Goal: Information Seeking & Learning: Learn about a topic

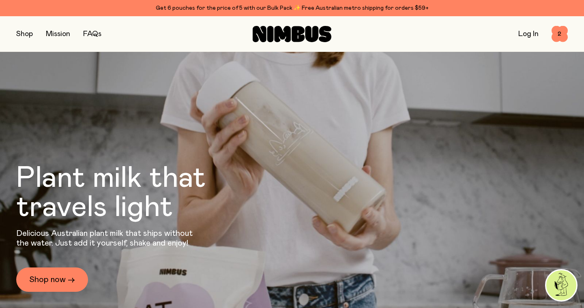
click at [31, 36] on button "button" at bounding box center [24, 33] width 17 height 11
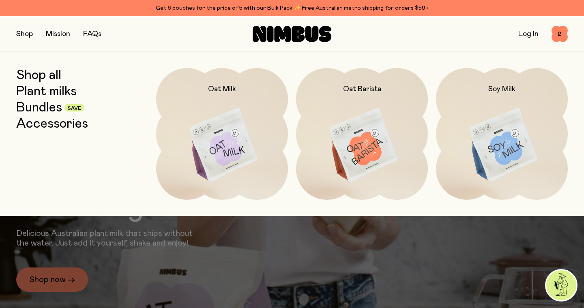
click at [48, 110] on link "Bundles" at bounding box center [39, 108] width 46 height 15
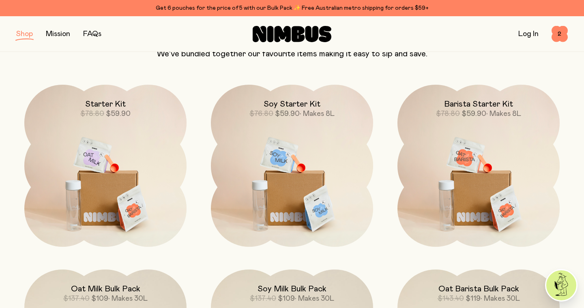
scroll to position [30, 0]
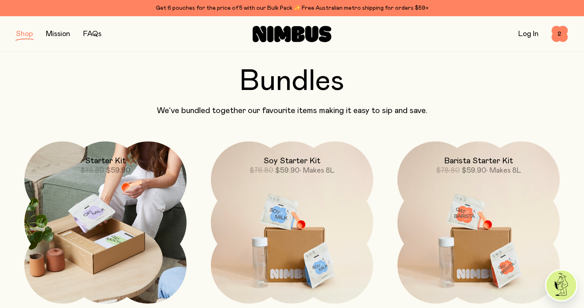
click at [106, 224] on img at bounding box center [105, 223] width 162 height 162
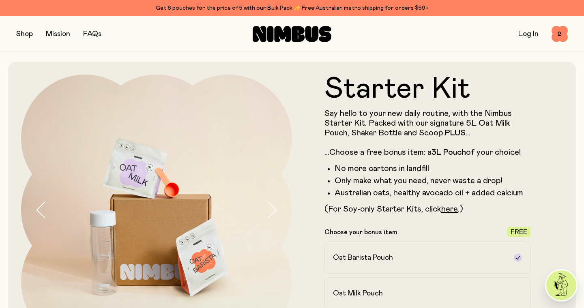
click at [270, 212] on icon "button" at bounding box center [271, 210] width 11 height 17
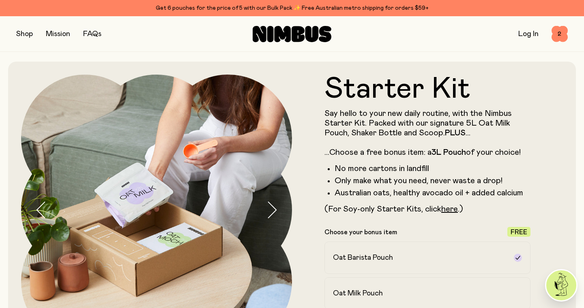
click at [270, 212] on icon "button" at bounding box center [271, 210] width 11 height 17
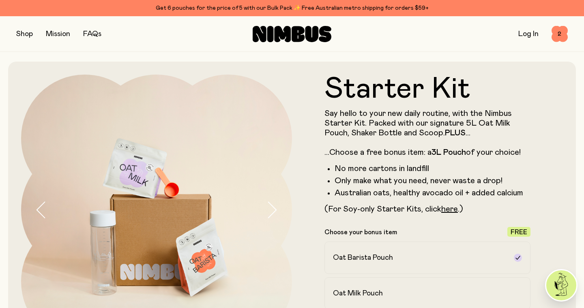
click at [270, 212] on icon "button" at bounding box center [271, 210] width 11 height 17
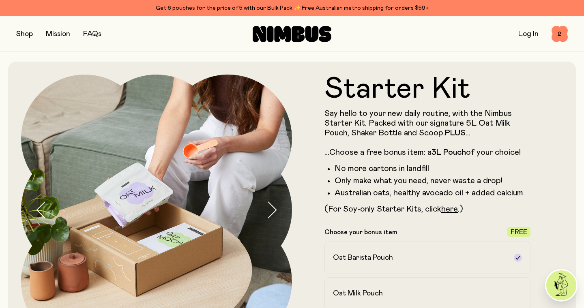
click at [270, 212] on icon "button" at bounding box center [271, 210] width 11 height 17
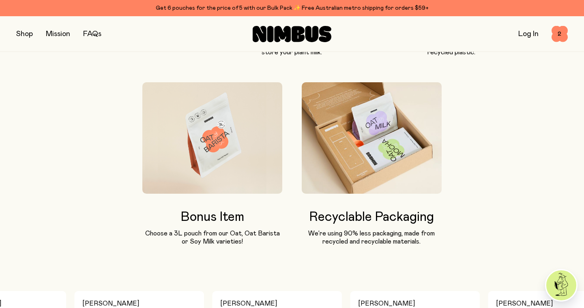
scroll to position [692, 0]
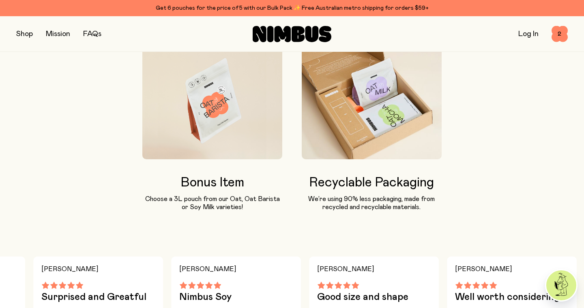
click at [30, 35] on button "button" at bounding box center [24, 33] width 17 height 11
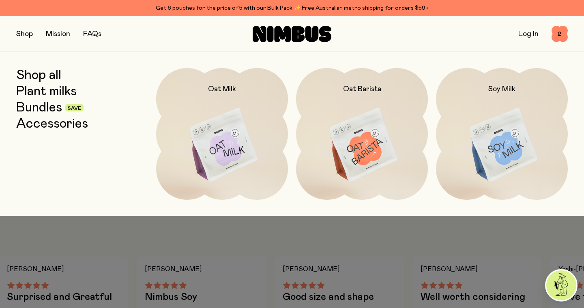
click at [58, 123] on link "Accessories" at bounding box center [52, 124] width 72 height 15
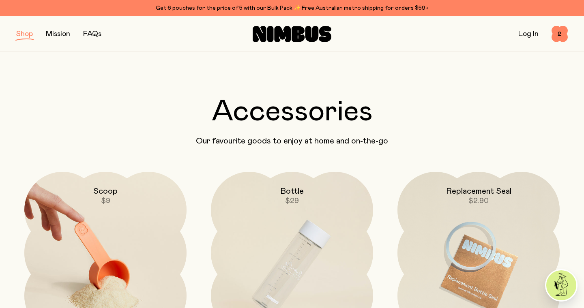
scroll to position [79, 0]
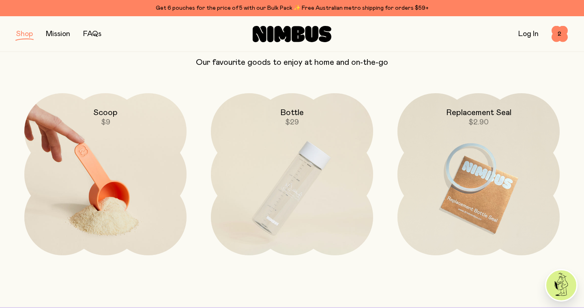
click at [142, 185] on img at bounding box center [105, 188] width 162 height 191
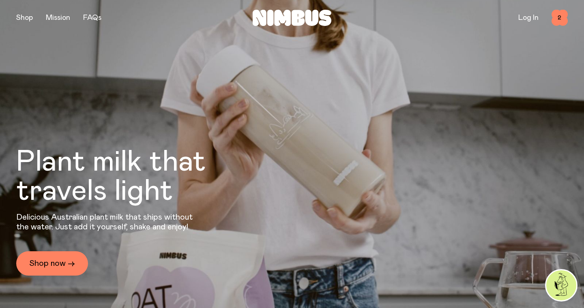
click at [54, 259] on link "Shop now →" at bounding box center [52, 264] width 72 height 24
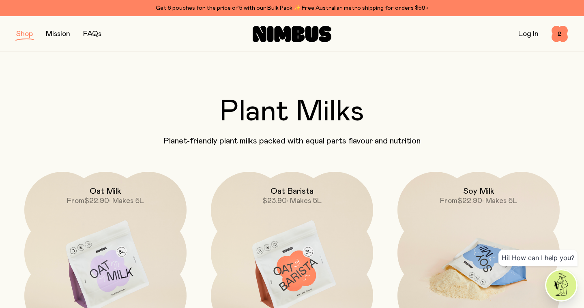
click at [459, 201] on span "$22.90" at bounding box center [470, 201] width 25 height 7
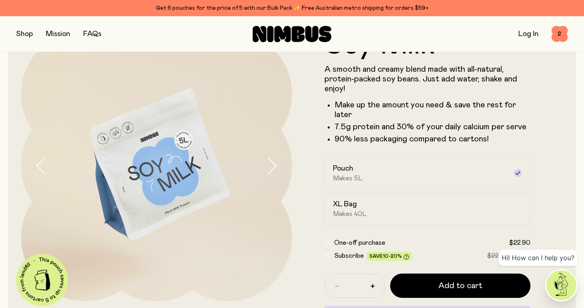
scroll to position [47, 0]
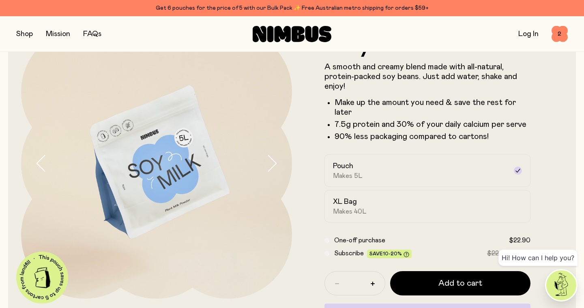
click at [22, 39] on button "button" at bounding box center [24, 33] width 17 height 11
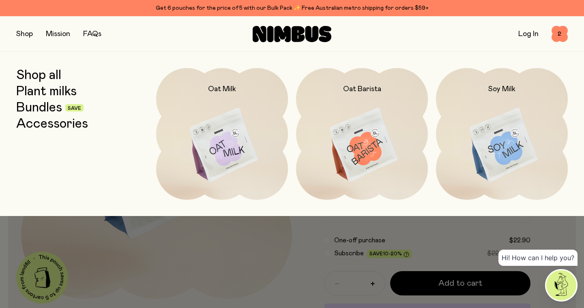
click at [46, 108] on link "Bundles" at bounding box center [39, 108] width 46 height 15
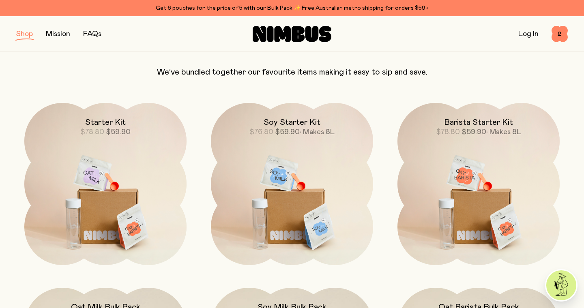
scroll to position [69, 0]
click at [311, 131] on span "• Makes 8L" at bounding box center [317, 132] width 35 height 7
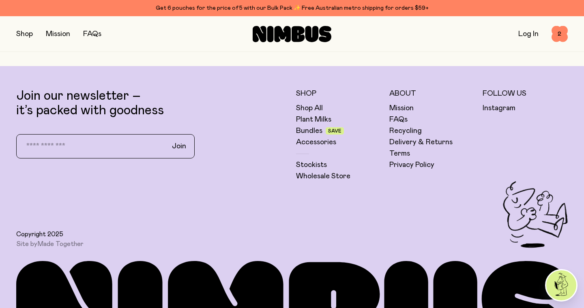
scroll to position [2691, 0]
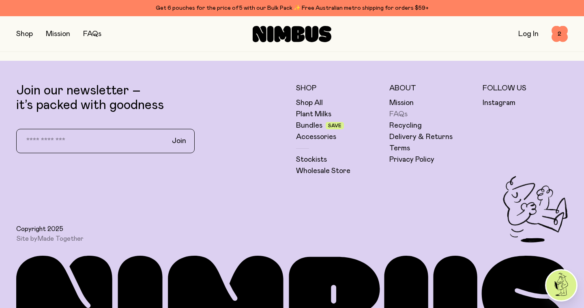
click at [399, 110] on link "FAQs" at bounding box center [399, 115] width 18 height 10
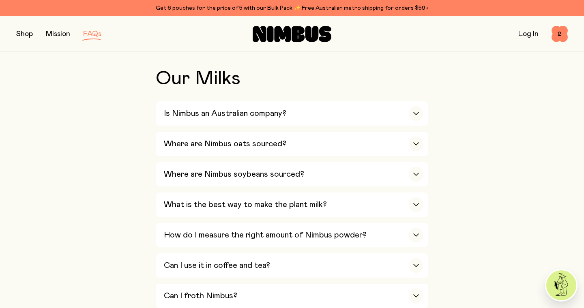
scroll to position [173, 0]
click at [380, 116] on div "Is Nimbus an Australian company?" at bounding box center [294, 113] width 260 height 24
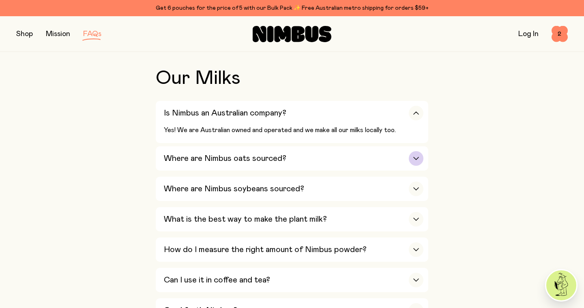
click at [353, 154] on div "Where are Nimbus oats sourced?" at bounding box center [294, 159] width 260 height 24
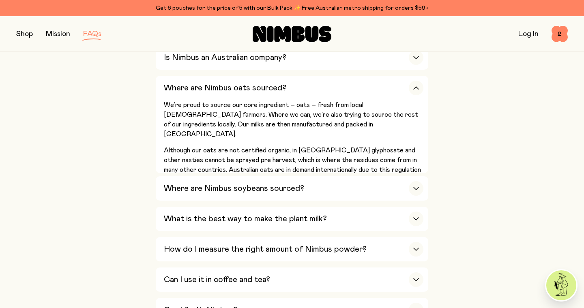
scroll to position [237, 0]
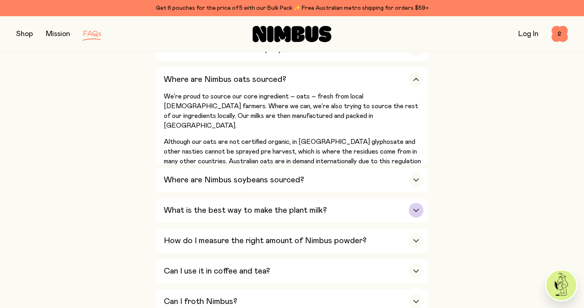
click at [376, 198] on div "What is the best way to make the plant milk?" at bounding box center [294, 210] width 260 height 24
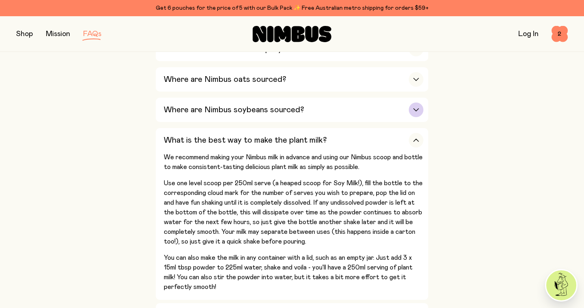
click at [381, 111] on div "Where are Nimbus soybeans sourced?" at bounding box center [294, 110] width 260 height 24
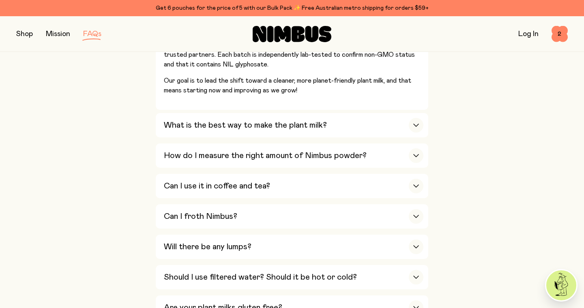
scroll to position [377, 0]
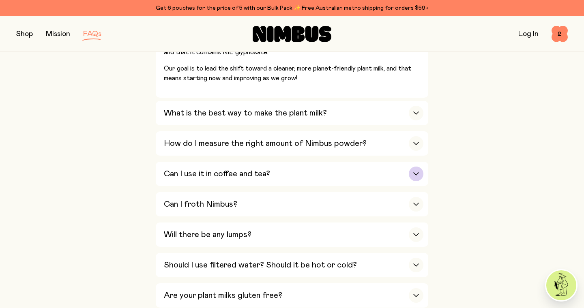
click at [392, 172] on div "Can I use it in coffee and tea?" at bounding box center [294, 174] width 260 height 24
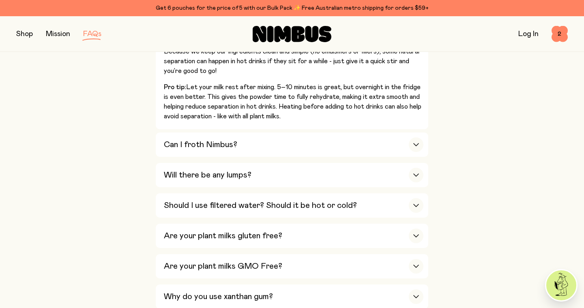
scroll to position [513, 0]
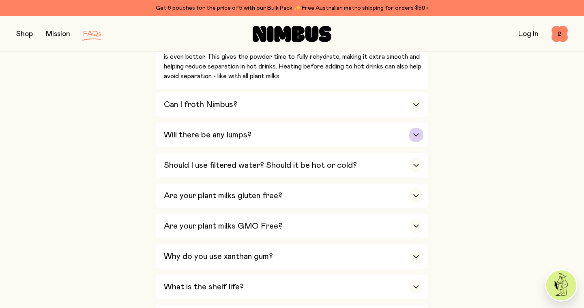
click at [375, 123] on div "Will there be any lumps?" at bounding box center [294, 135] width 260 height 24
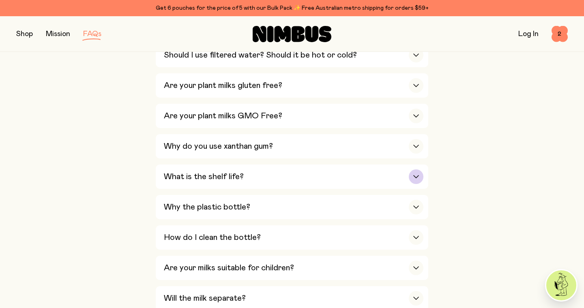
scroll to position [582, 0]
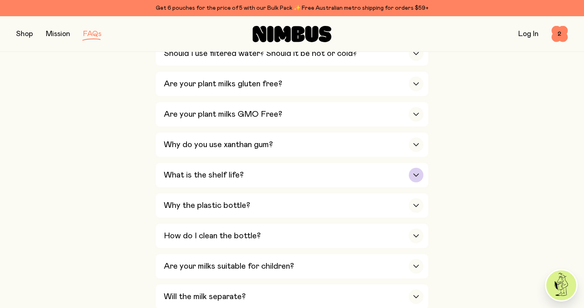
click at [404, 163] on div "What is the shelf life?" at bounding box center [294, 175] width 260 height 24
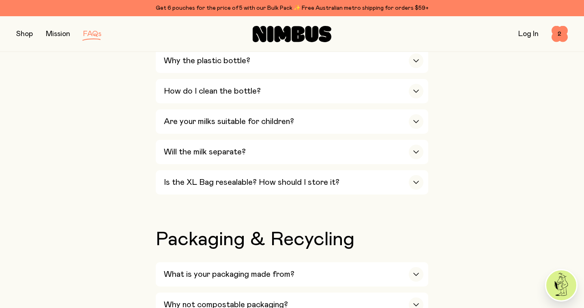
scroll to position [633, 0]
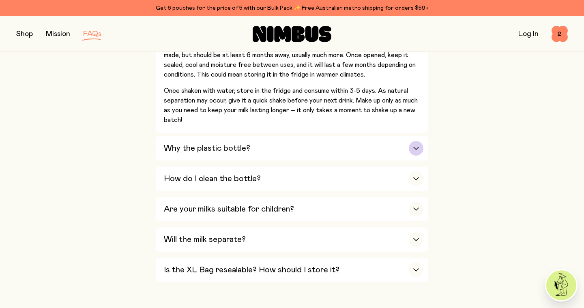
click at [411, 141] on div "button" at bounding box center [416, 148] width 15 height 15
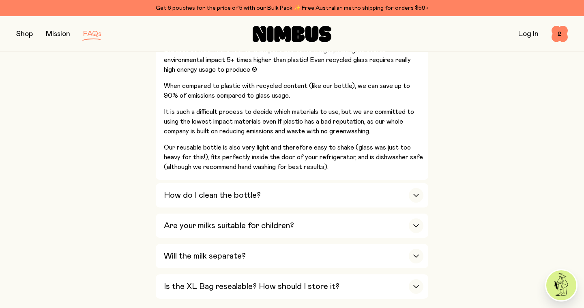
scroll to position [731, 0]
click at [413, 188] on div "button" at bounding box center [416, 195] width 15 height 15
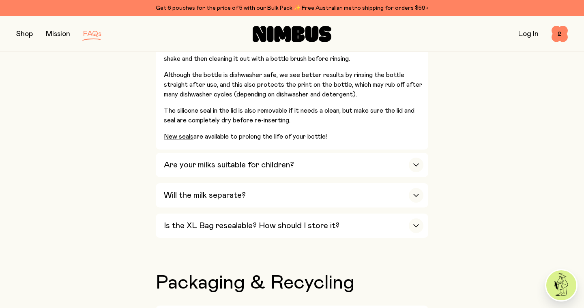
scroll to position [717, 0]
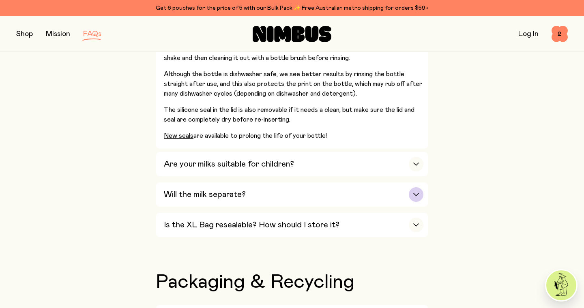
click at [381, 183] on div "Will the milk separate?" at bounding box center [294, 195] width 260 height 24
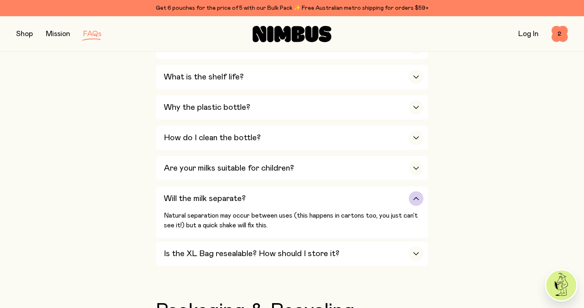
scroll to position [574, 0]
click at [355, 242] on div "Is the XL Bag resealable? How should I store it?" at bounding box center [294, 254] width 260 height 24
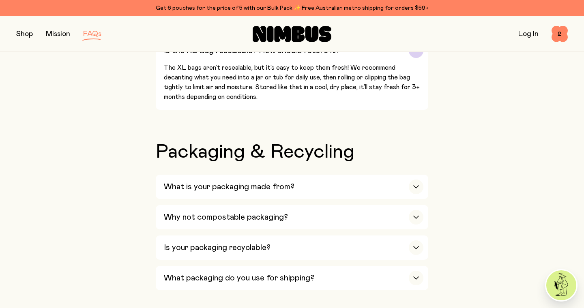
scroll to position [756, 0]
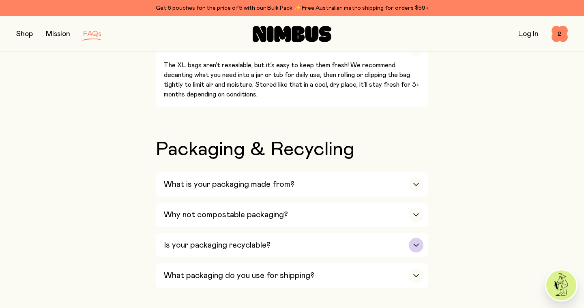
click at [338, 233] on div "Is your packaging recyclable?" at bounding box center [294, 245] width 260 height 24
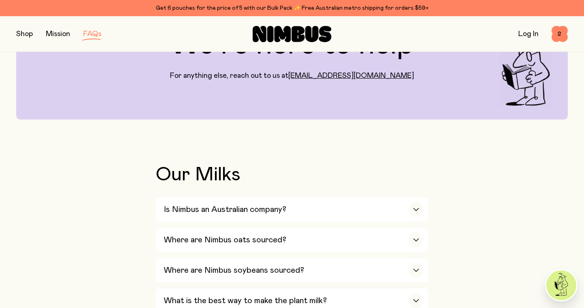
scroll to position [0, 0]
